Goal: Task Accomplishment & Management: Use online tool/utility

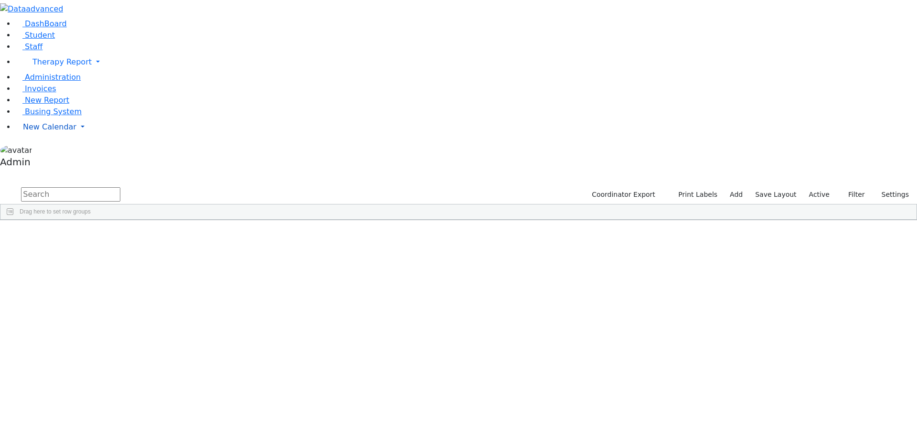
click at [36, 66] on span "New Calendar" at bounding box center [61, 61] width 59 height 9
click at [41, 150] on span "Calendar" at bounding box center [38, 145] width 34 height 9
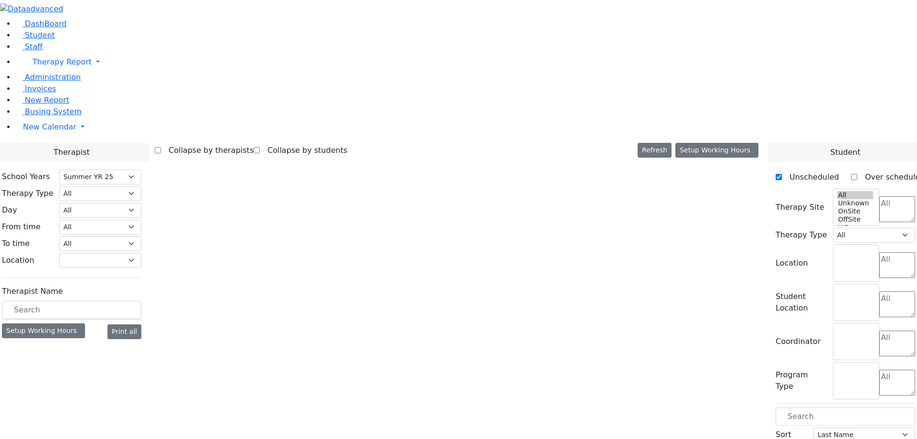
select select "211"
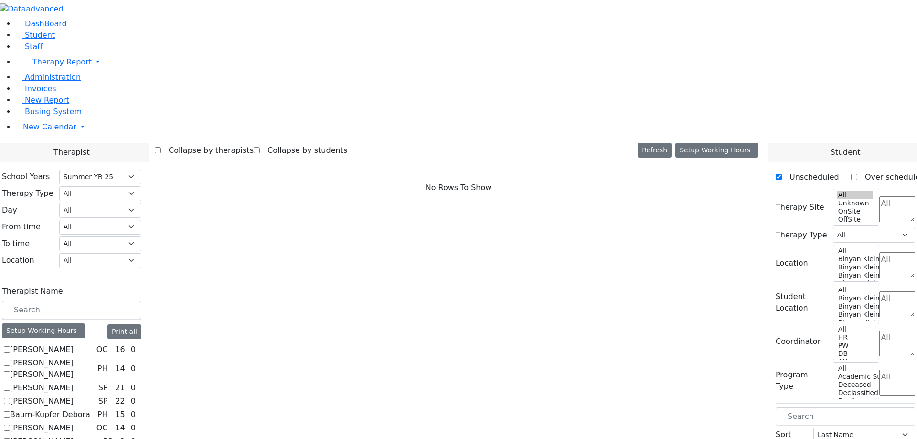
click at [74, 344] on label "[PERSON_NAME]" at bounding box center [42, 349] width 64 height 11
click at [10, 346] on input "[PERSON_NAME]" at bounding box center [7, 349] width 6 height 6
checkbox input "true"
select select "1"
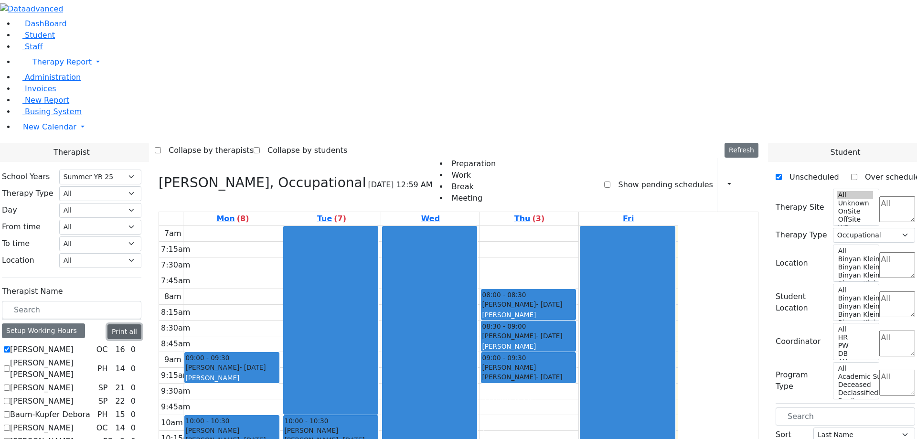
click at [141, 324] on button "Print all" at bounding box center [124, 331] width 34 height 15
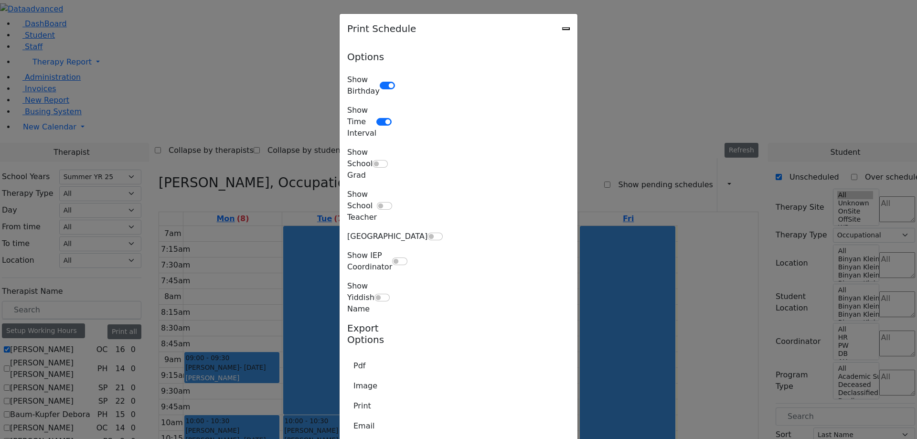
click at [566, 29] on icon "Close" at bounding box center [566, 29] width 0 height 0
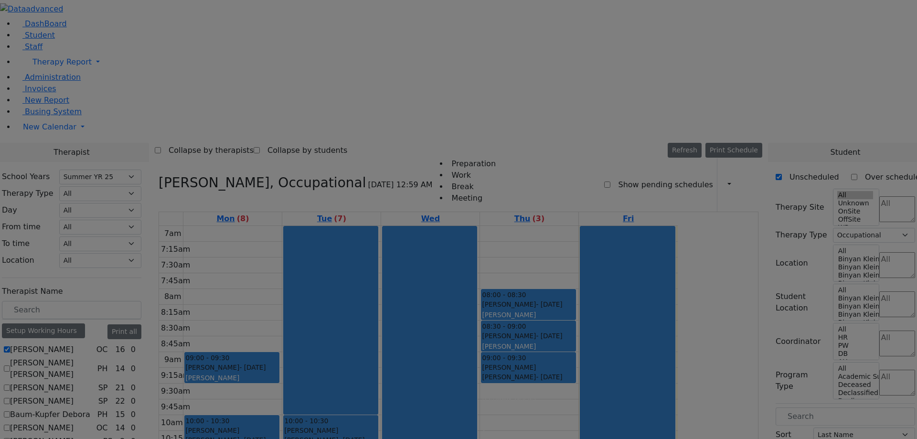
click at [566, 5] on icon "Close" at bounding box center [566, 5] width 0 height 0
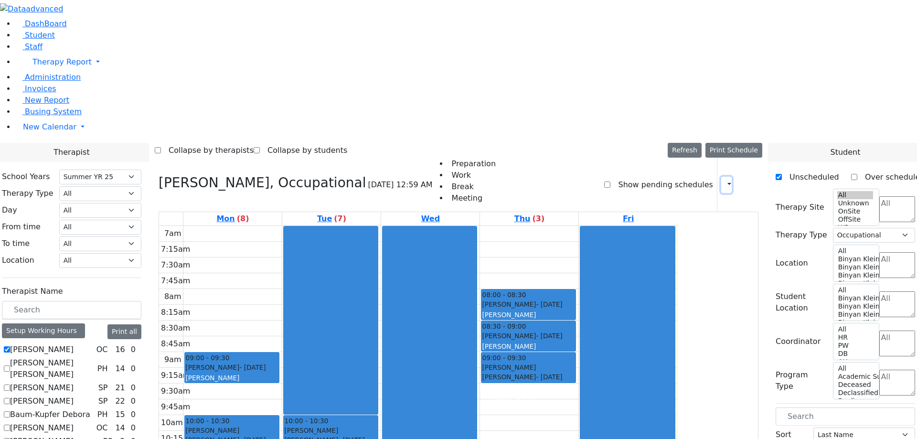
click at [721, 177] on button "button" at bounding box center [726, 185] width 11 height 16
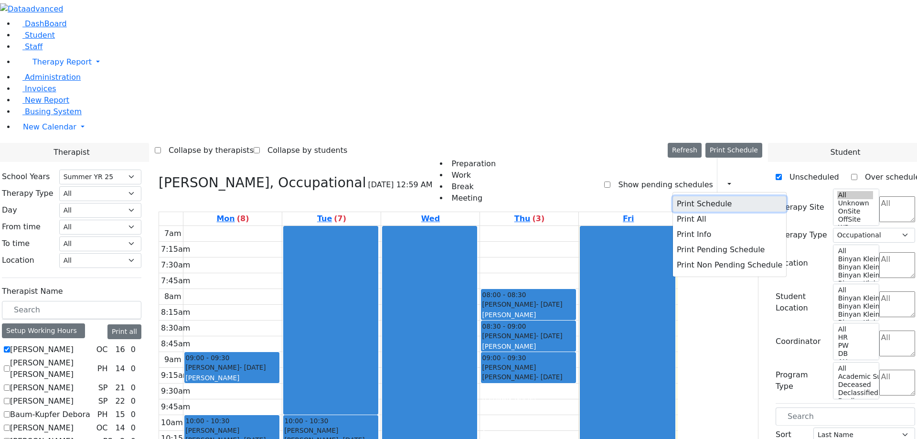
click at [688, 196] on button "Print Schedule" at bounding box center [729, 203] width 113 height 15
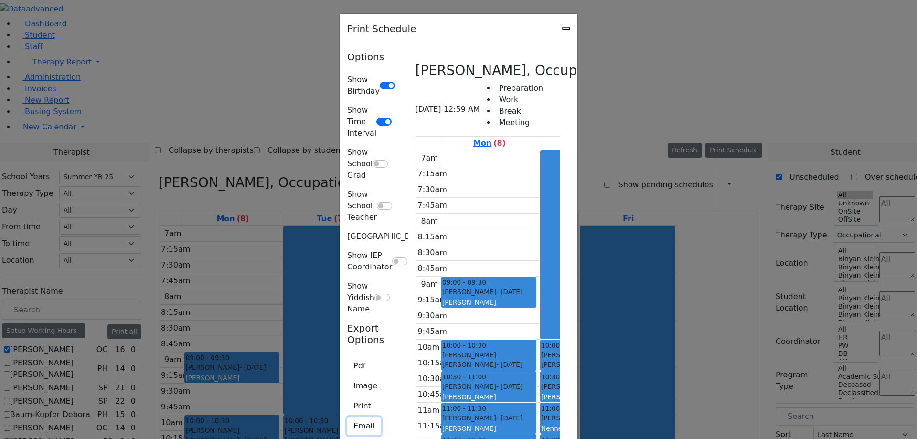
click at [347, 417] on button "Email" at bounding box center [363, 426] width 33 height 18
type input "[EMAIL_ADDRESS][DOMAIN_NAME]"
type textarea "This is schedule for [PERSON_NAME]"
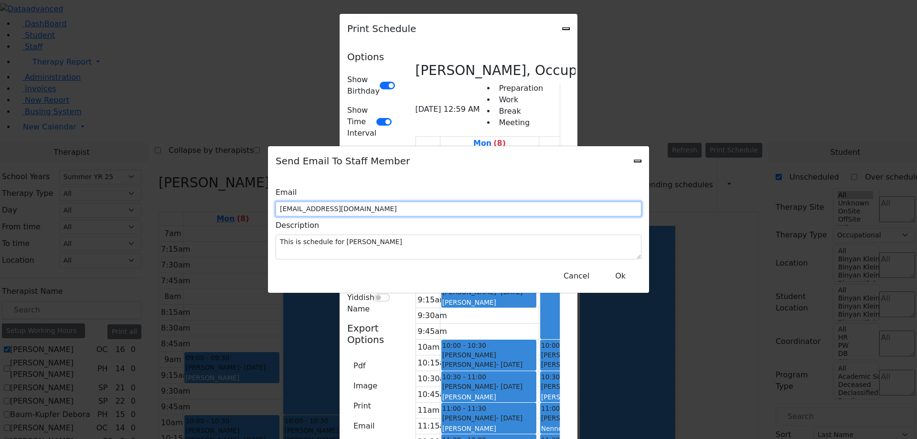
drag, startPoint x: 466, startPoint y: 207, endPoint x: 353, endPoint y: 204, distance: 113.7
click at [353, 204] on input "[EMAIL_ADDRESS][DOMAIN_NAME]" at bounding box center [459, 209] width 366 height 15
type input "ş"
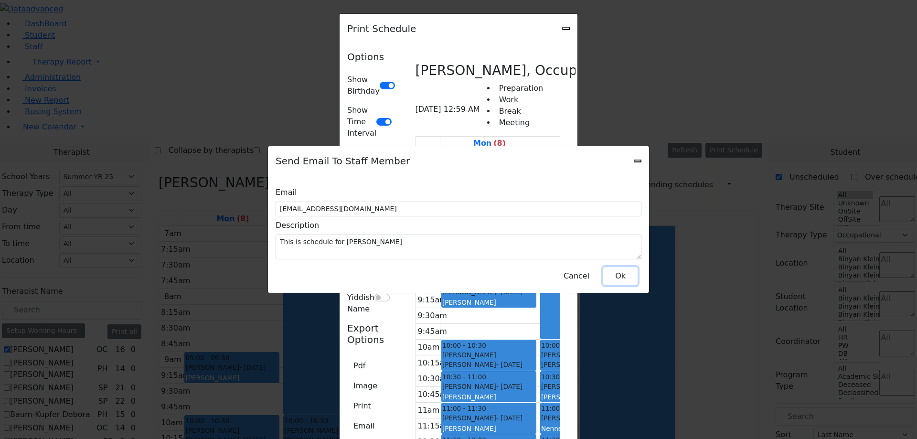
click at [620, 267] on button "Ok" at bounding box center [620, 276] width 34 height 18
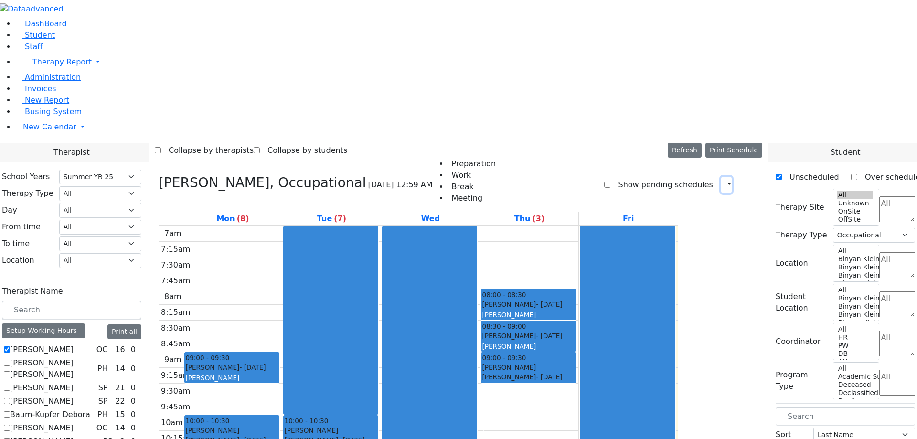
click at [724, 180] on icon "button" at bounding box center [724, 184] width 0 height 9
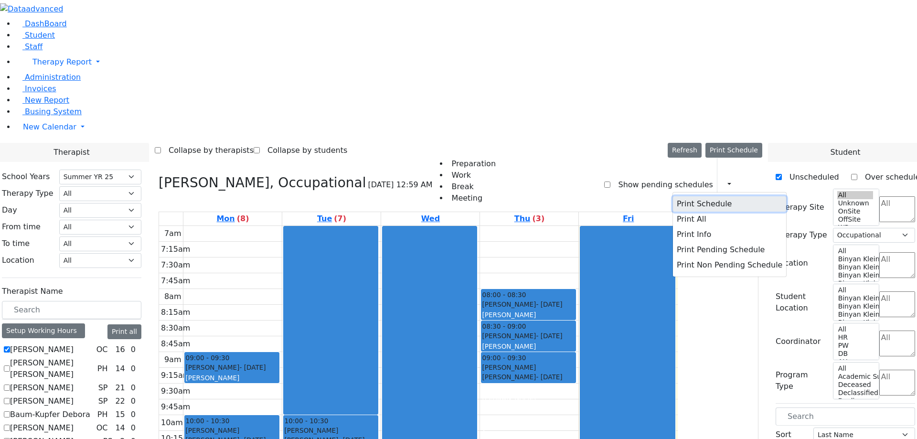
click at [702, 196] on button "Print Schedule" at bounding box center [729, 203] width 113 height 15
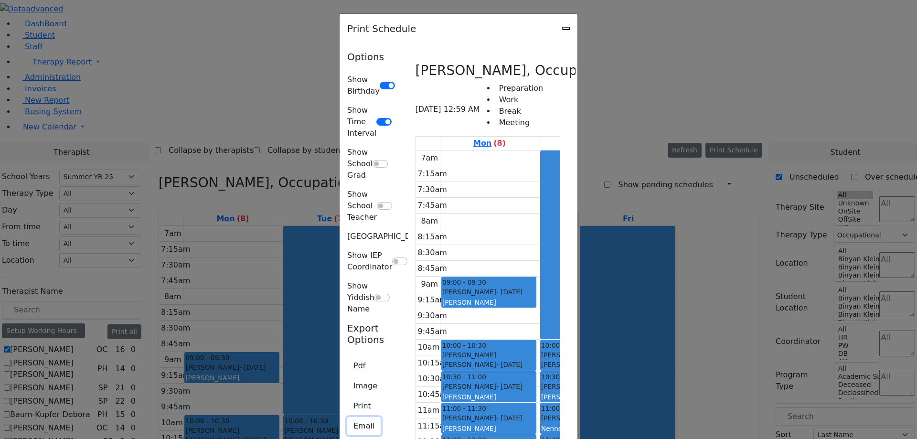
click at [347, 417] on button "Email" at bounding box center [363, 426] width 33 height 18
type input "[EMAIL_ADDRESS][DOMAIN_NAME]"
type textarea "This is schedule for [PERSON_NAME]"
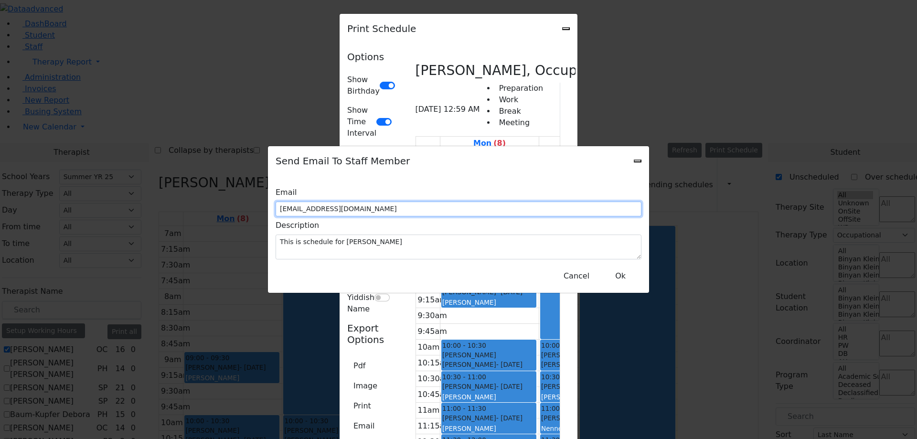
drag, startPoint x: 471, startPoint y: 203, endPoint x: 315, endPoint y: 217, distance: 156.8
click at [315, 216] on div "Email [EMAIL_ADDRESS][DOMAIN_NAME]" at bounding box center [459, 199] width 366 height 33
type input "[EMAIL_ADDRESS][DOMAIN_NAME]"
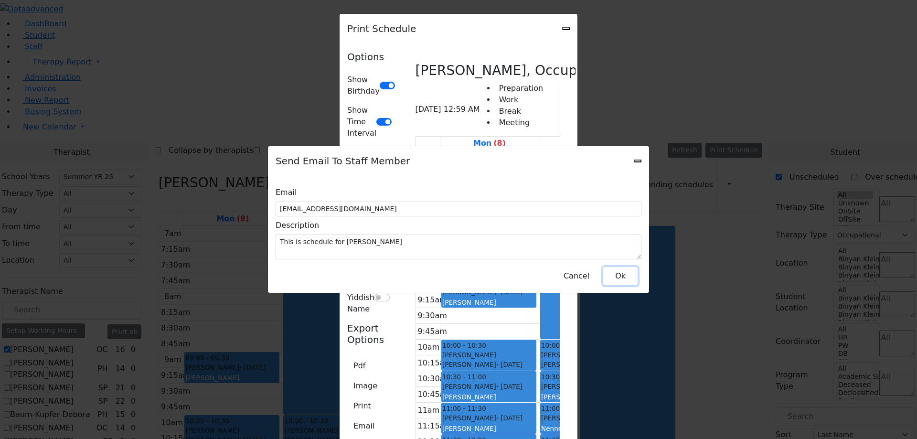
click at [629, 275] on button "Ok" at bounding box center [620, 276] width 34 height 18
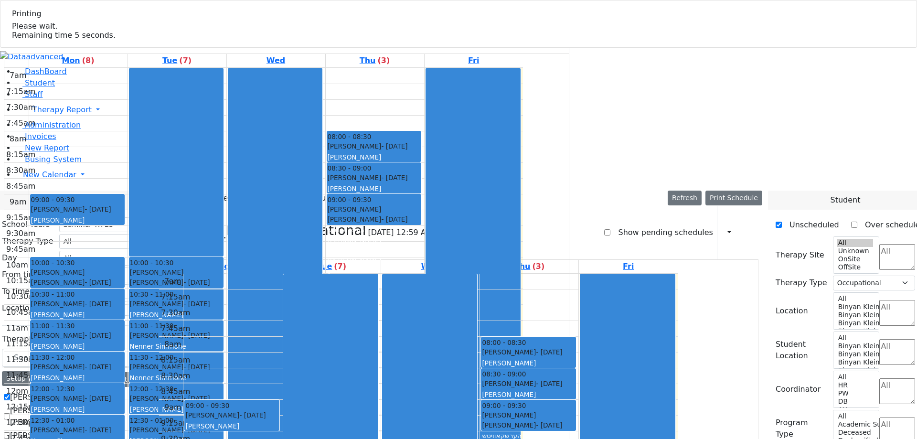
select select "211"
select select "1"
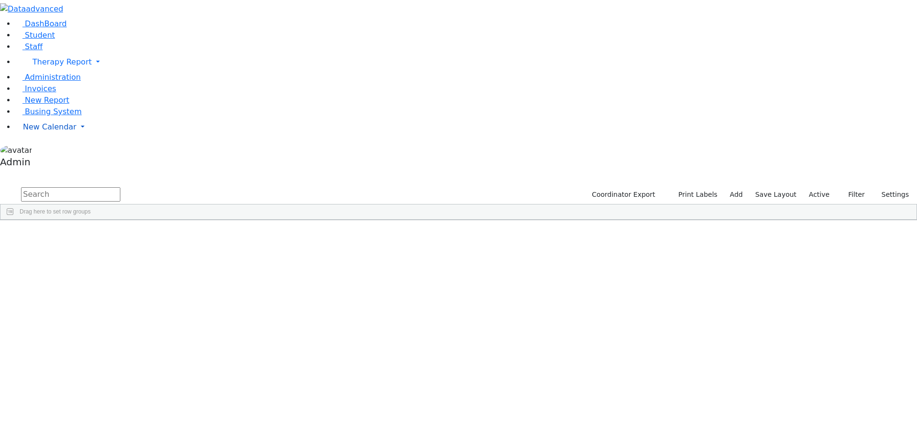
click at [37, 72] on link "New Calendar" at bounding box center [466, 62] width 902 height 19
click at [45, 150] on span "Calendar" at bounding box center [38, 145] width 34 height 9
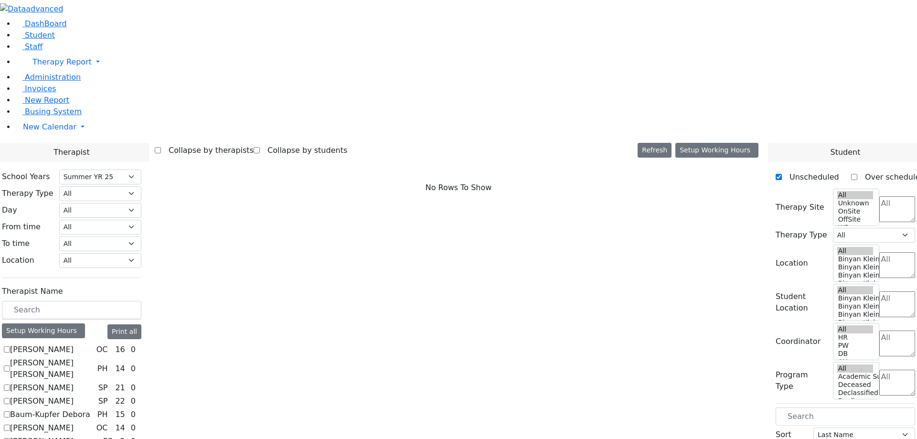
select select "211"
click at [74, 344] on label "[PERSON_NAME]" at bounding box center [42, 349] width 64 height 11
click at [10, 346] on input "[PERSON_NAME]" at bounding box center [7, 349] width 6 height 6
checkbox input "true"
select select "1"
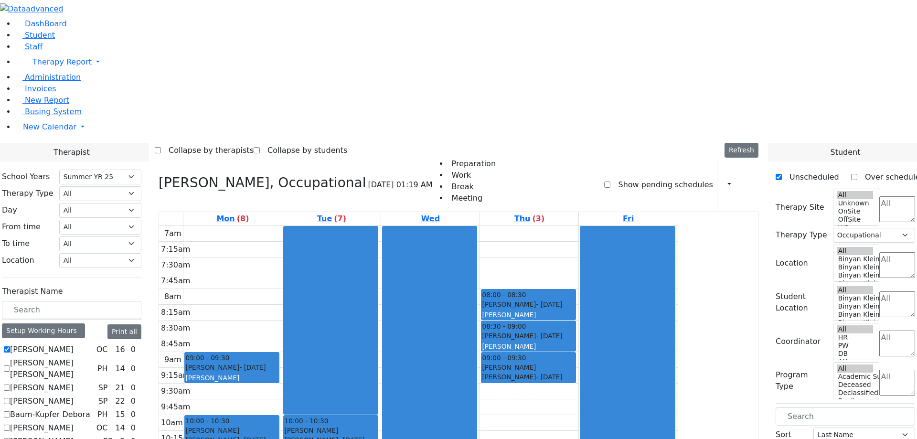
click at [728, 158] on div "Print Schedule Print All Print Info Print Pending Schedule Print Non Pending Sc…" at bounding box center [738, 184] width 42 height 53
click at [726, 177] on button "button" at bounding box center [726, 185] width 11 height 16
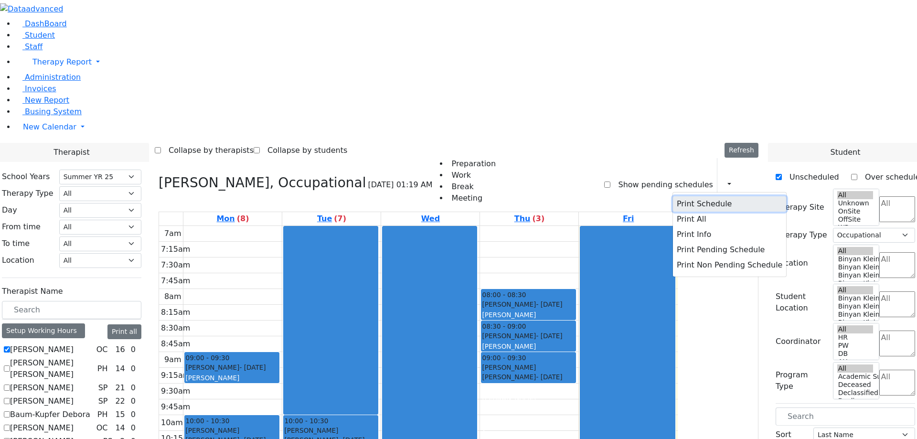
click at [704, 196] on button "Print Schedule" at bounding box center [729, 203] width 113 height 15
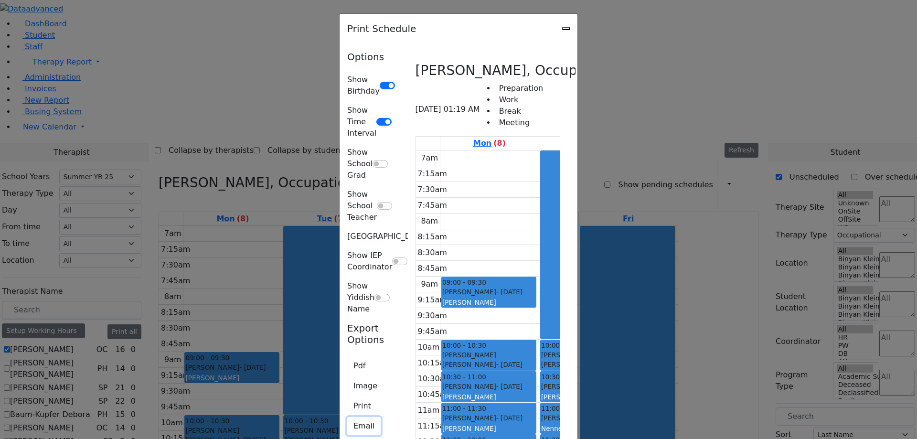
click at [347, 417] on button "Email" at bounding box center [363, 426] width 33 height 18
type input "[EMAIL_ADDRESS][DOMAIN_NAME]"
type textarea "This is schedule for [PERSON_NAME]"
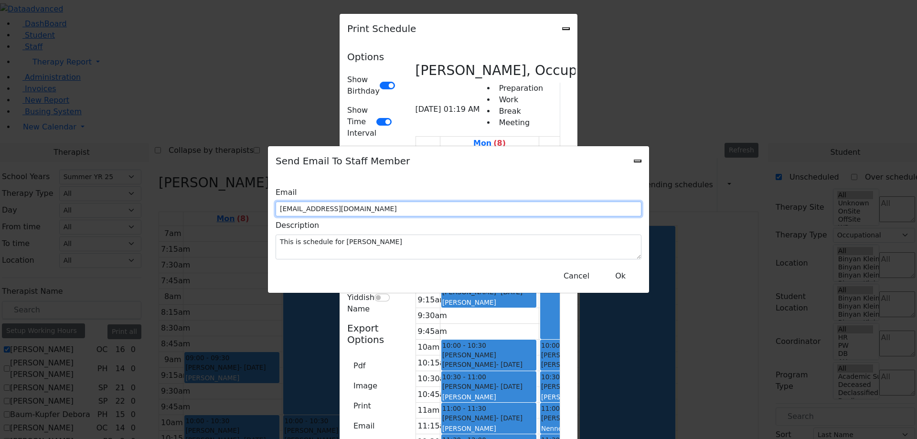
drag, startPoint x: 465, startPoint y: 208, endPoint x: 329, endPoint y: 214, distance: 135.8
click at [329, 214] on div "Email [EMAIL_ADDRESS][DOMAIN_NAME]" at bounding box center [459, 199] width 366 height 33
type input "[EMAIL_ADDRESS][DOMAIN_NAME]"
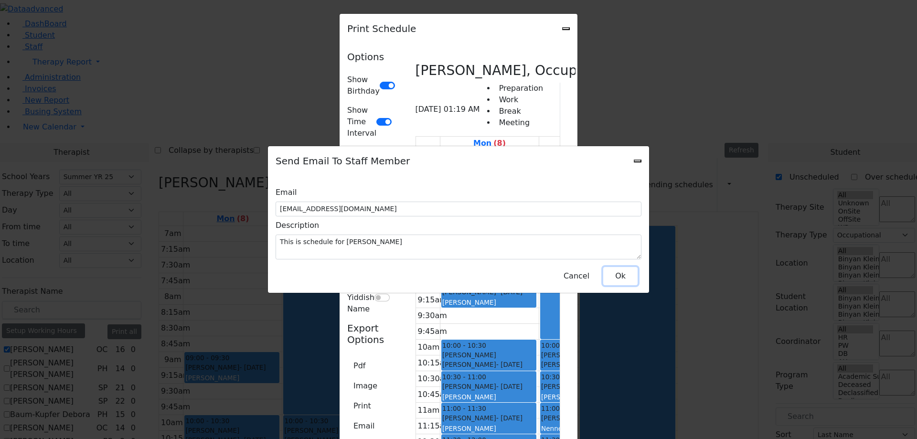
click at [624, 273] on button "Ok" at bounding box center [620, 276] width 34 height 18
